Goal: Book appointment/travel/reservation

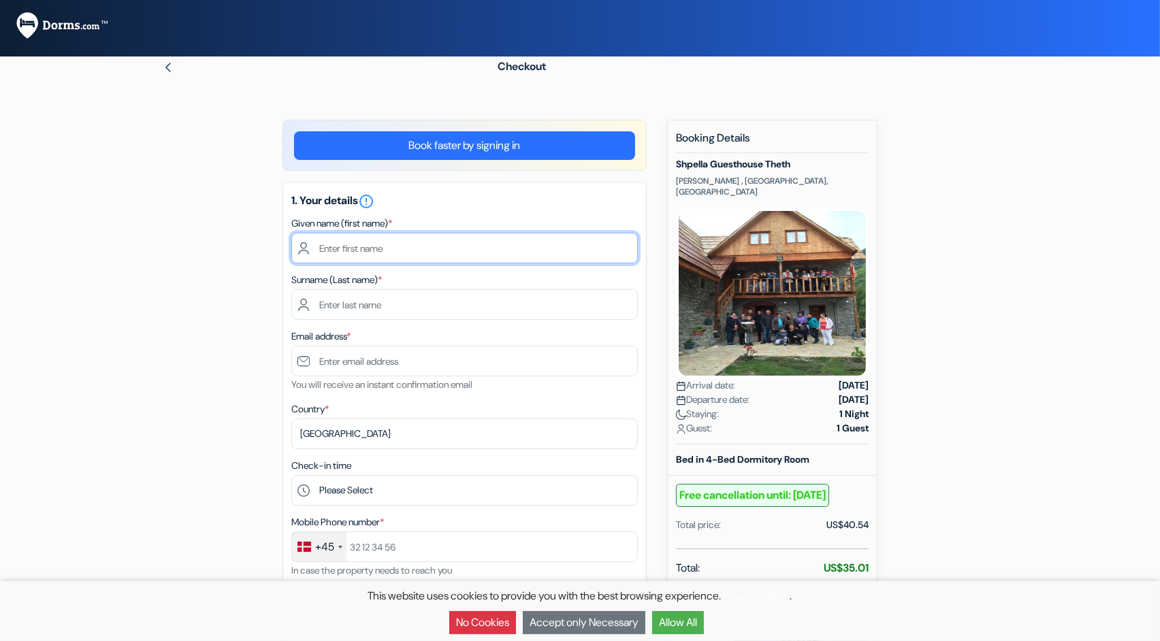
click at [421, 254] on input "text" at bounding box center [464, 248] width 346 height 31
type input "Signe"
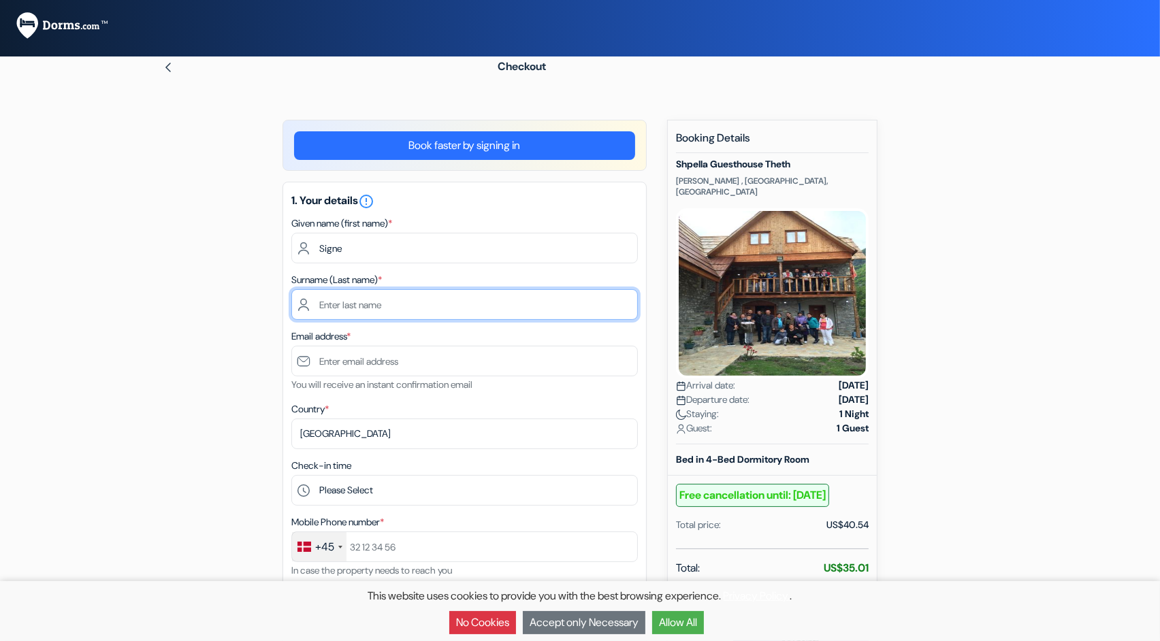
type input "[PERSON_NAME]"
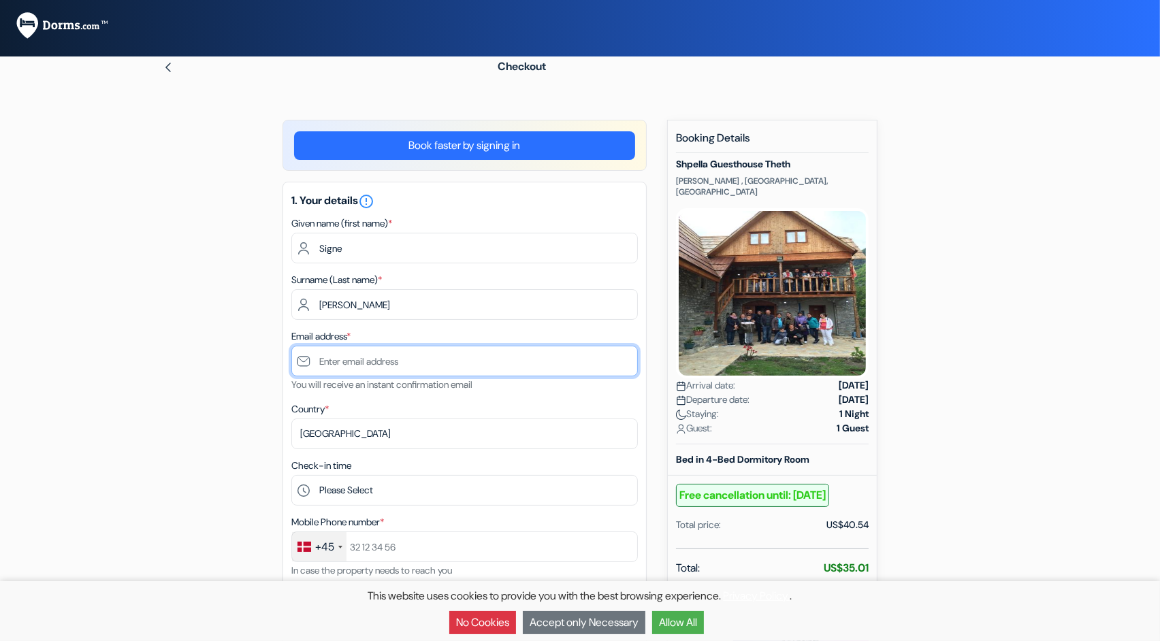
type input "[EMAIL_ADDRESS][DOMAIN_NAME]"
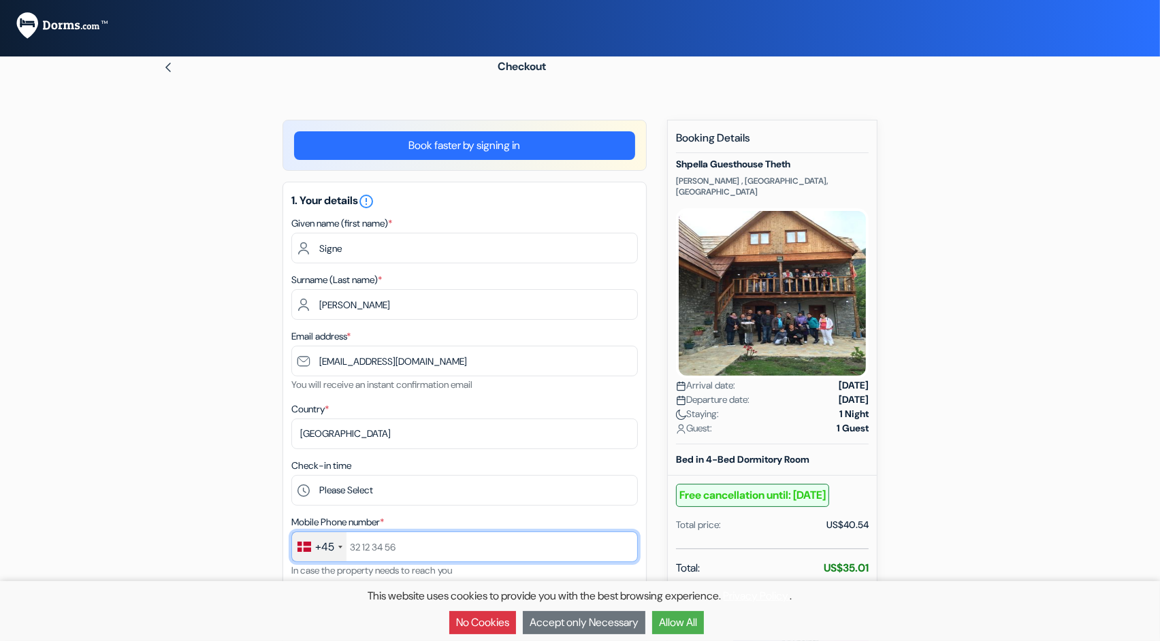
type input "[PHONE_NUMBER]"
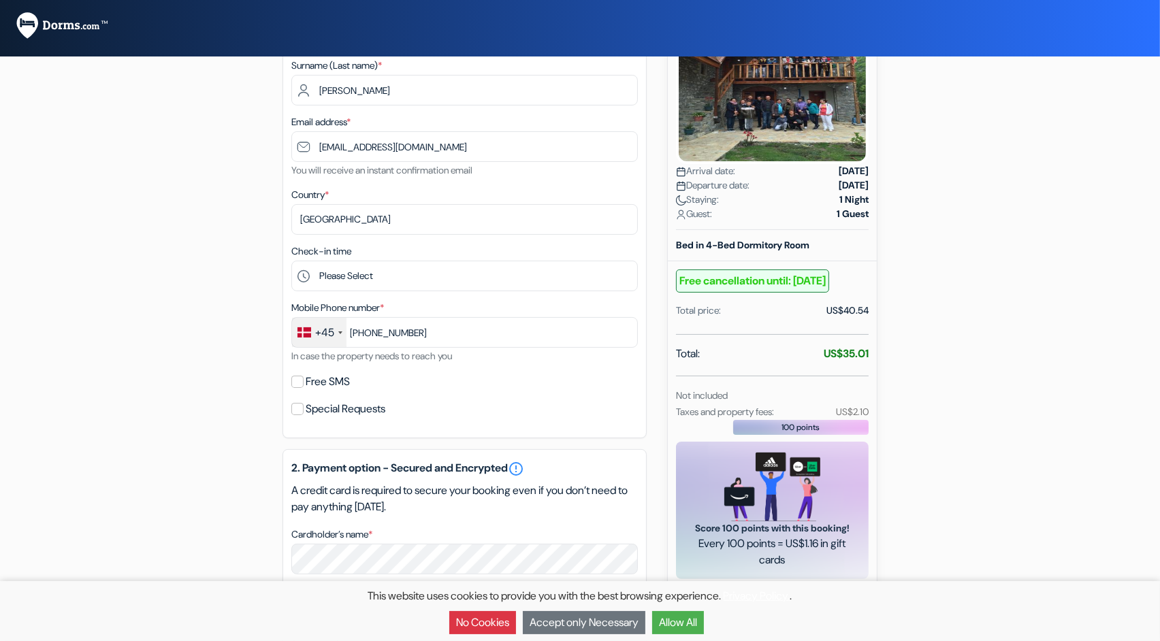
scroll to position [216, 0]
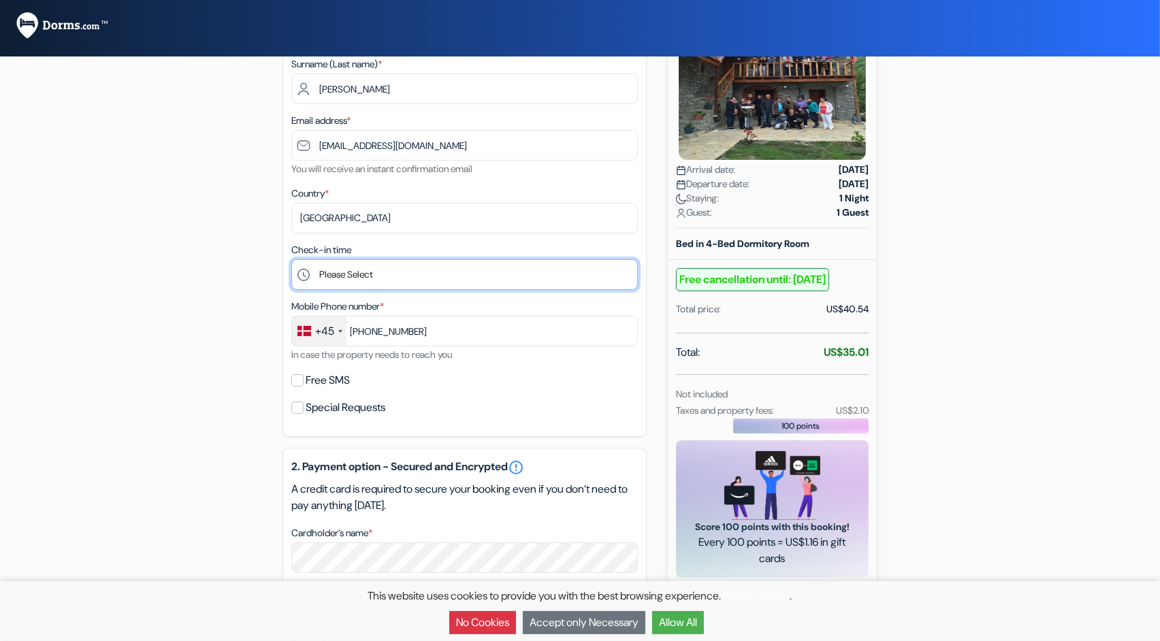
click at [380, 280] on select "Please Select 14:00 15:00 16:00 17:00 18:00 19:00 20:00 21:00" at bounding box center [464, 274] width 346 height 31
select select "19"
click at [291, 262] on select "Please Select 14:00 15:00 16:00 17:00 18:00 19:00 20:00 21:00" at bounding box center [464, 274] width 346 height 31
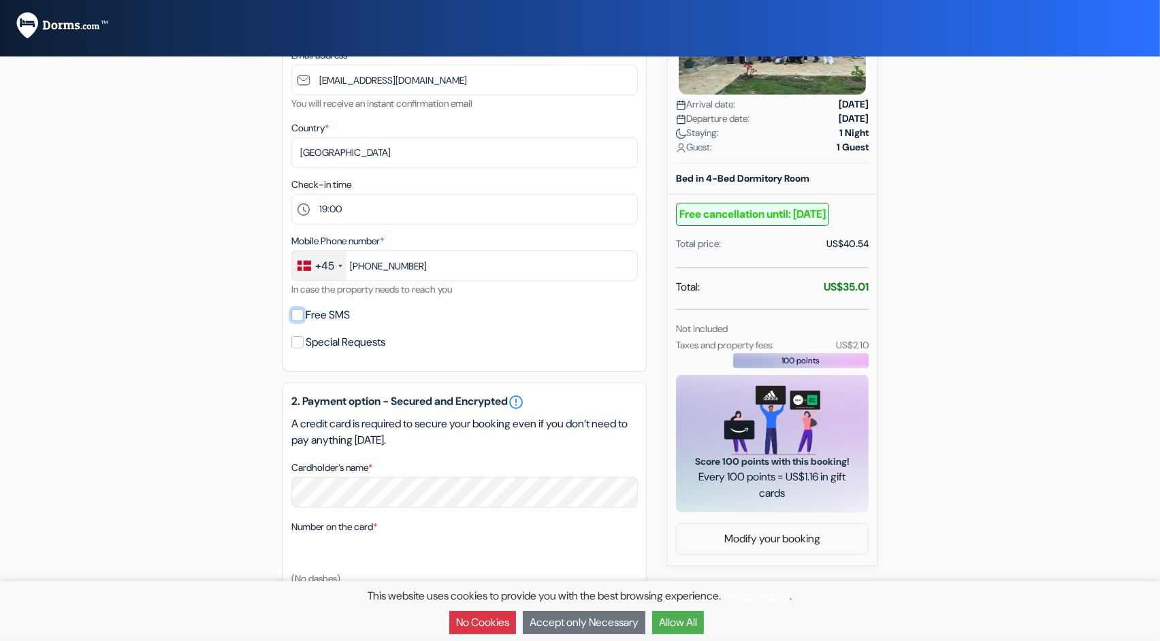
click at [302, 321] on input "Free SMS" at bounding box center [297, 315] width 12 height 12
checkbox input "true"
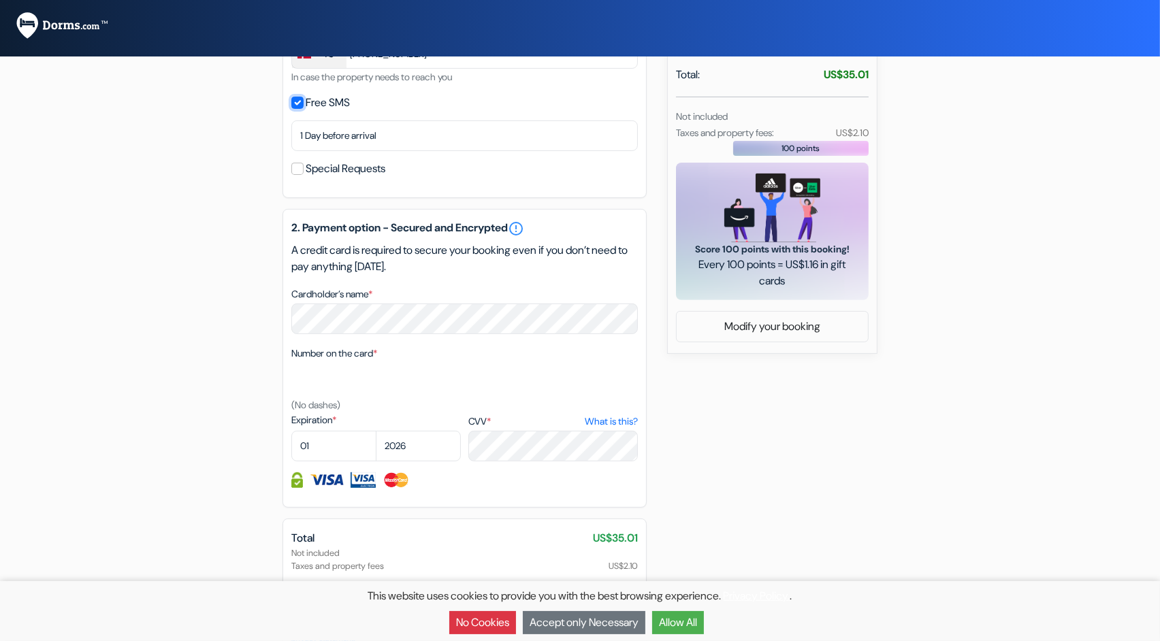
scroll to position [500, 0]
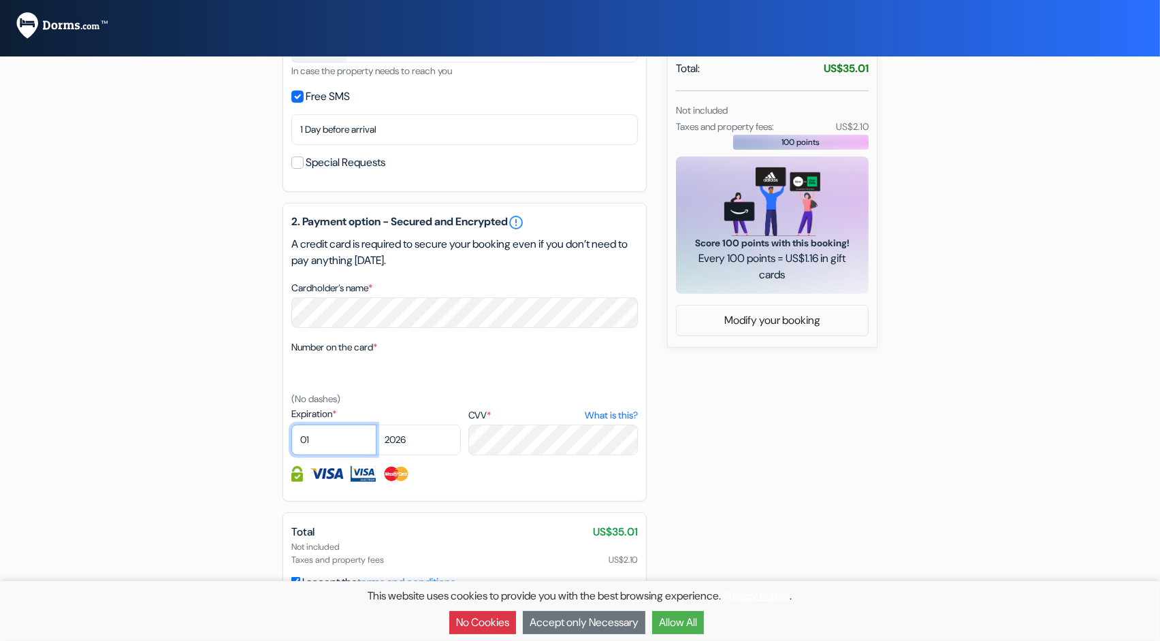
select select "05"
select select "2028"
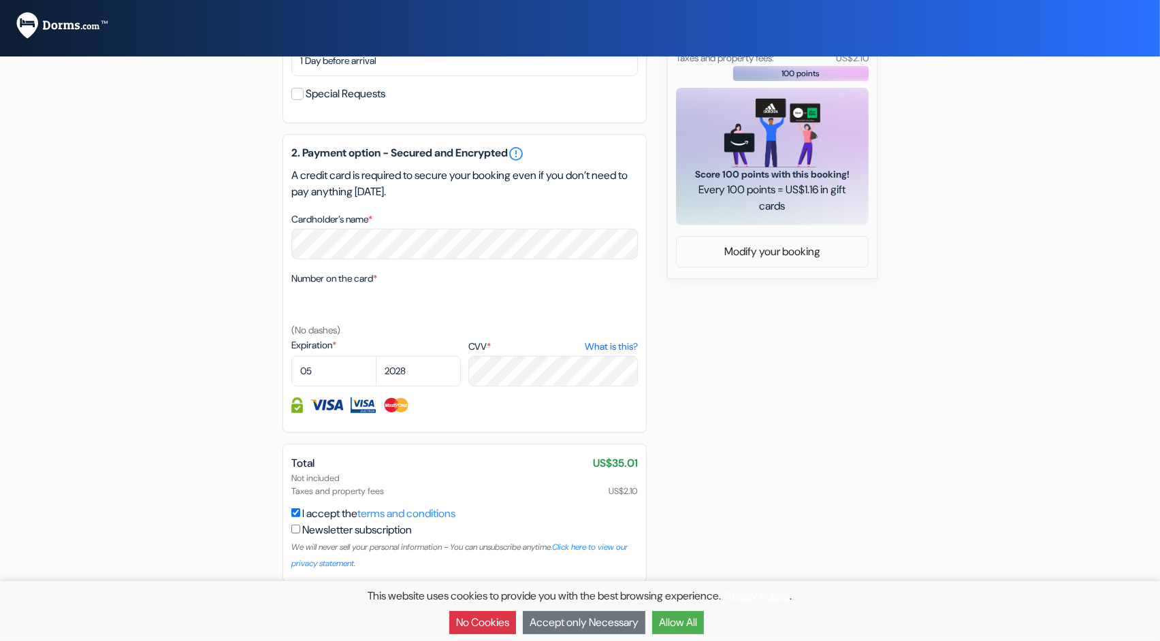
click at [687, 623] on button "Allow All" at bounding box center [678, 622] width 52 height 23
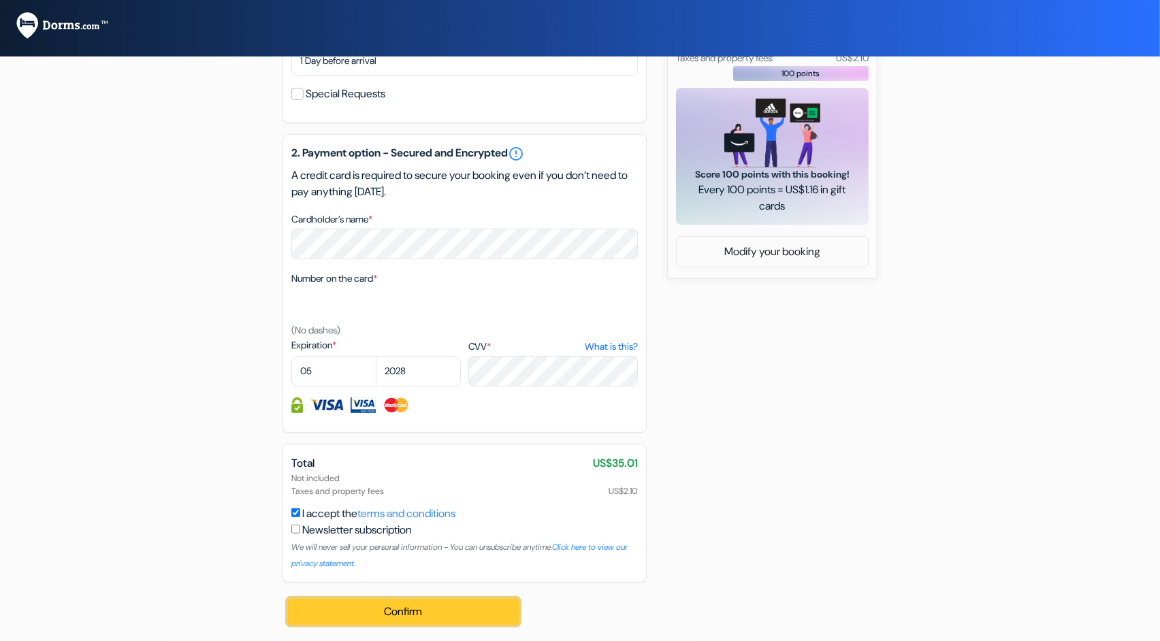
click at [430, 617] on button "Confirm Loading..." at bounding box center [403, 612] width 231 height 26
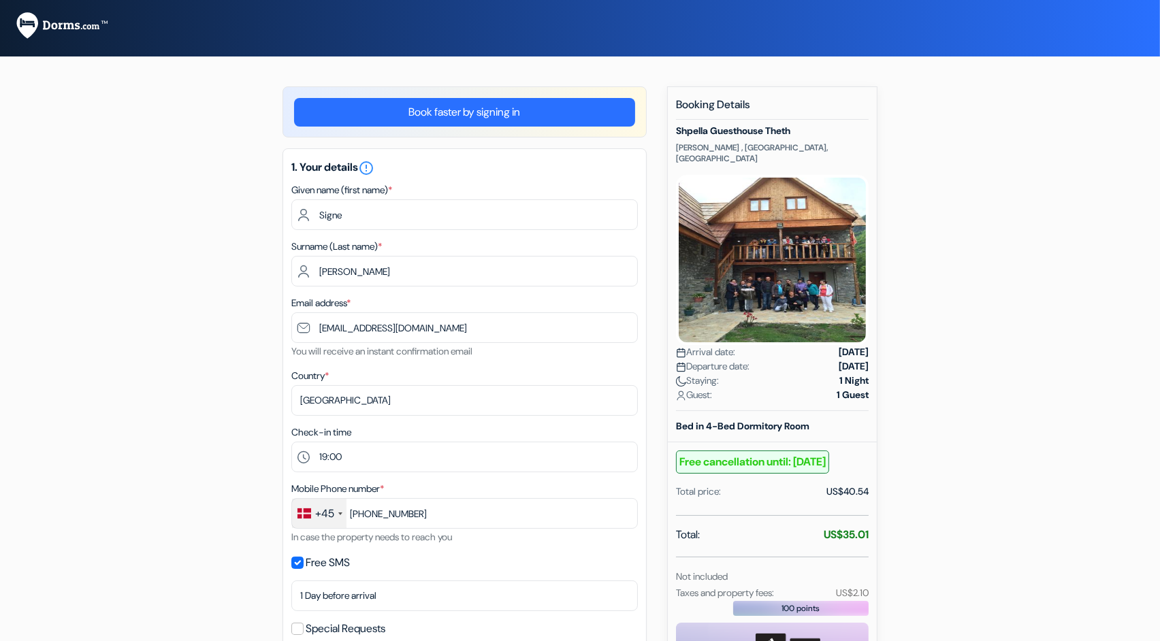
scroll to position [0, 0]
